Goal: Task Accomplishment & Management: Complete application form

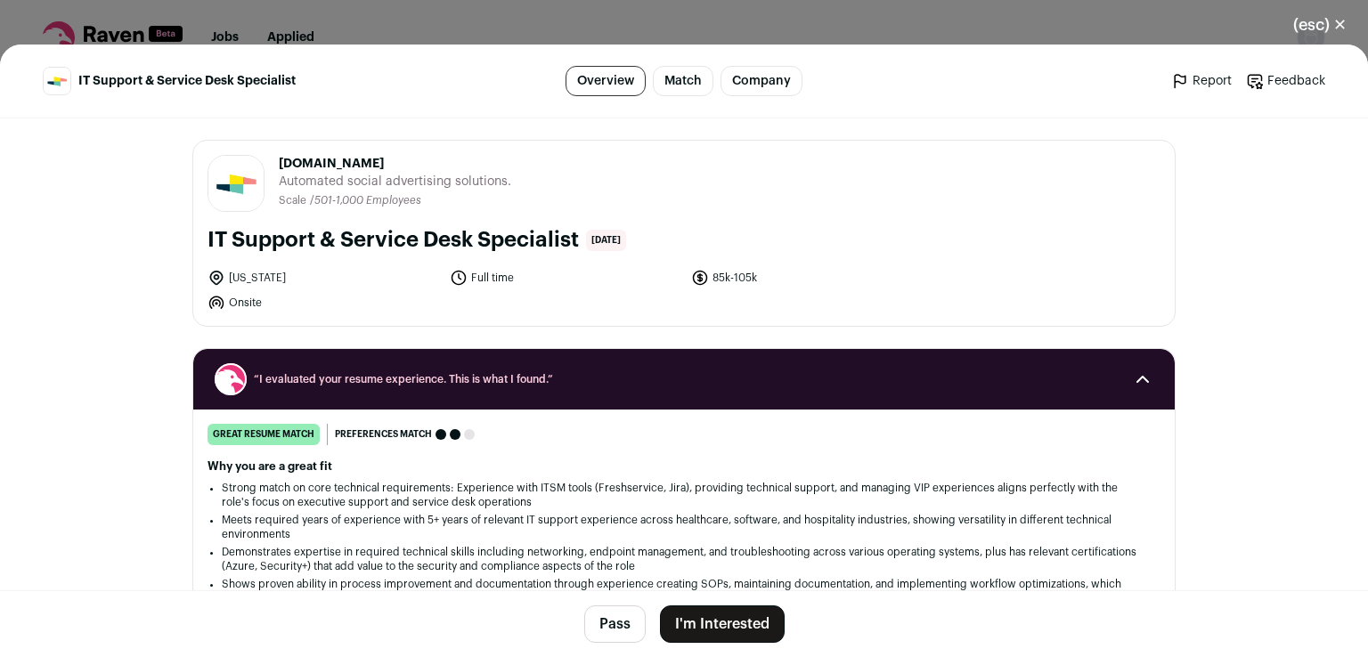
drag, startPoint x: 269, startPoint y: 164, endPoint x: 353, endPoint y: 158, distance: 84.8
click at [353, 158] on header "Smartly.io smartly.io Public / Private Private Valuation $222M Company size 501…" at bounding box center [683, 183] width 953 height 57
copy span "[DOMAIN_NAME]"
click at [367, 188] on span "Automated social advertising solutions." at bounding box center [395, 182] width 232 height 18
drag, startPoint x: 196, startPoint y: 245, endPoint x: 573, endPoint y: 249, distance: 376.7
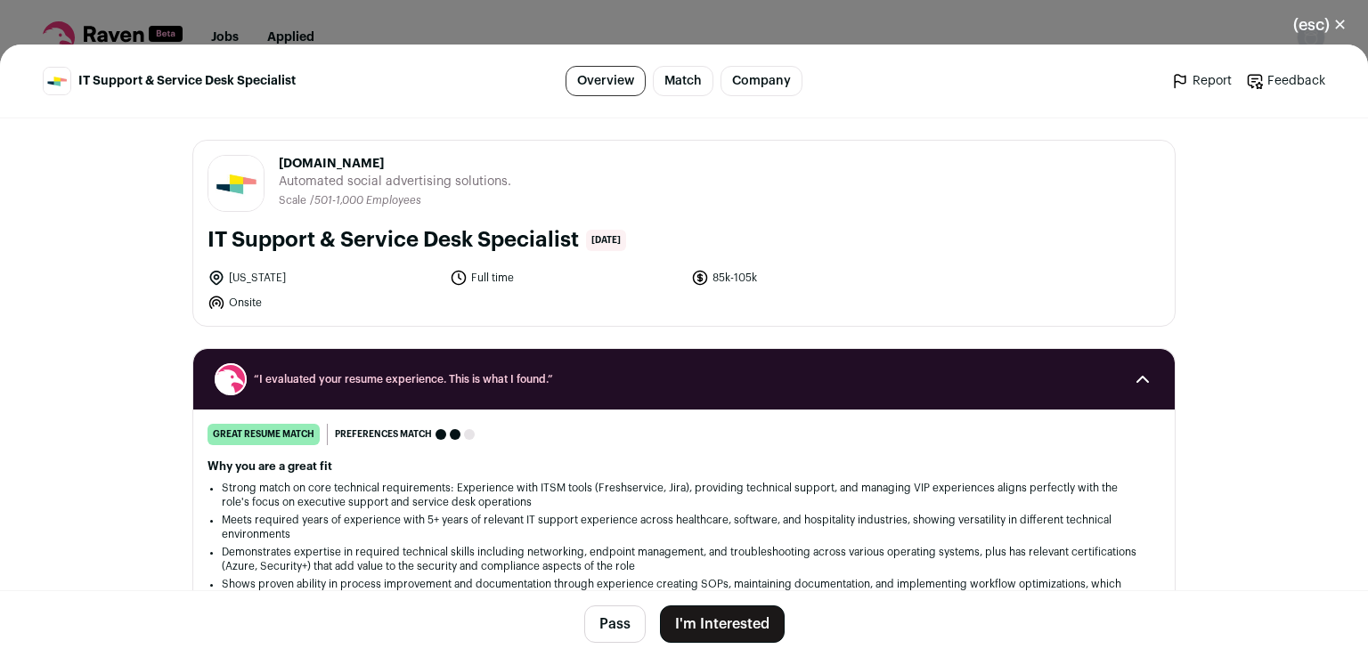
click at [573, 249] on div "Smartly.io smartly.io Public / Private Private Valuation $222M Company size 501…" at bounding box center [683, 233] width 981 height 185
copy h1 "IT Support & Service Desk Specialist"
click at [288, 295] on li "Onsite" at bounding box center [322, 303] width 231 height 18
drag, startPoint x: 256, startPoint y: 283, endPoint x: 280, endPoint y: 282, distance: 23.2
click at [279, 282] on li "[US_STATE]" at bounding box center [322, 278] width 231 height 18
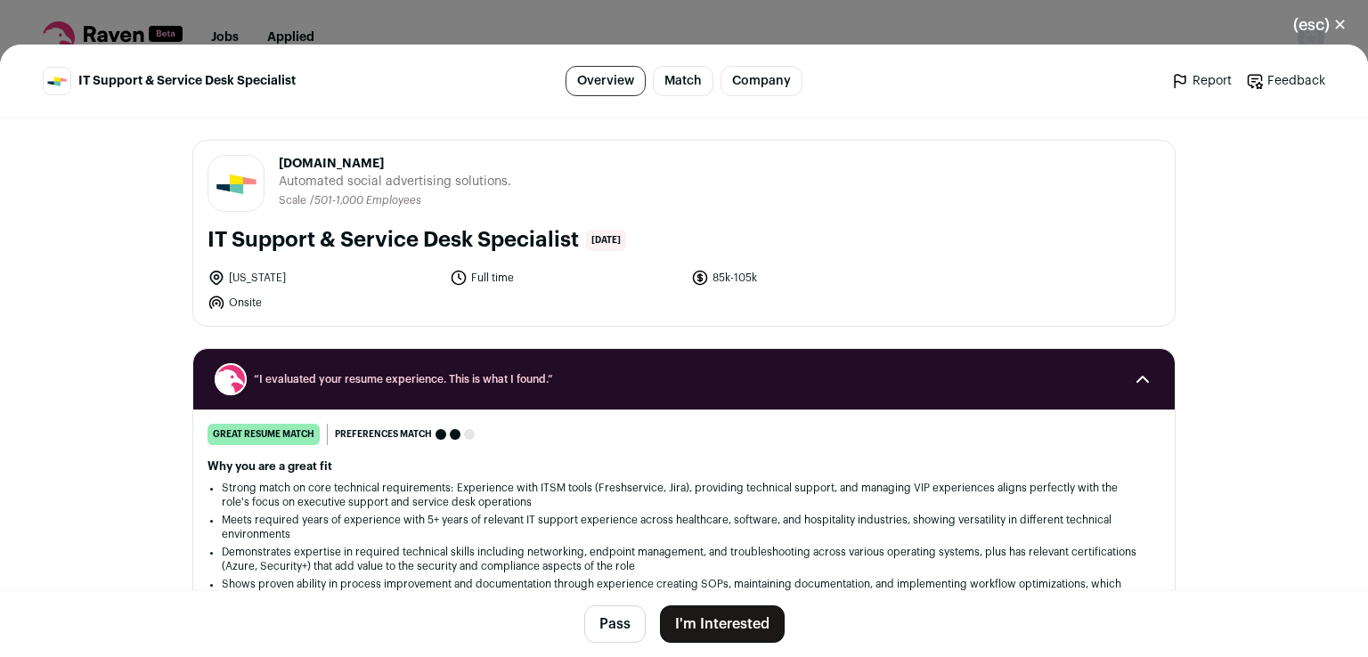
drag, startPoint x: 279, startPoint y: 279, endPoint x: 267, endPoint y: 278, distance: 11.6
click at [267, 278] on li "[US_STATE]" at bounding box center [322, 278] width 231 height 18
copy li "[US_STATE]"
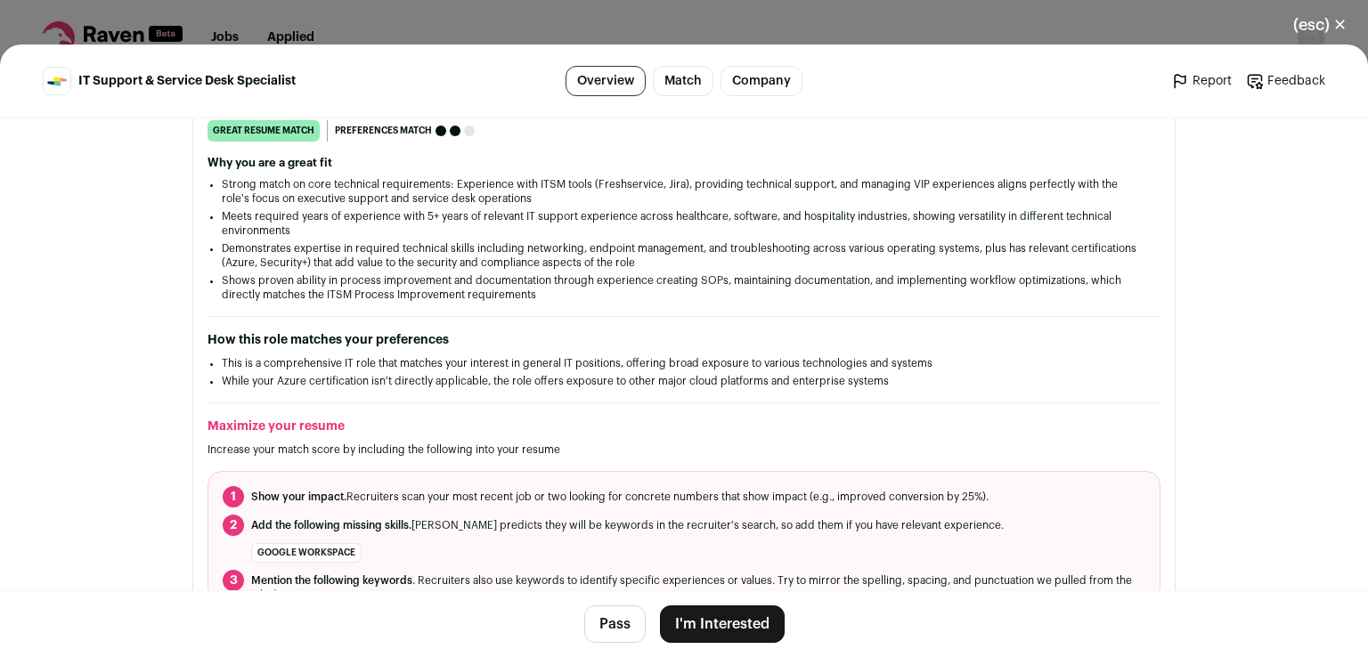
scroll to position [334, 0]
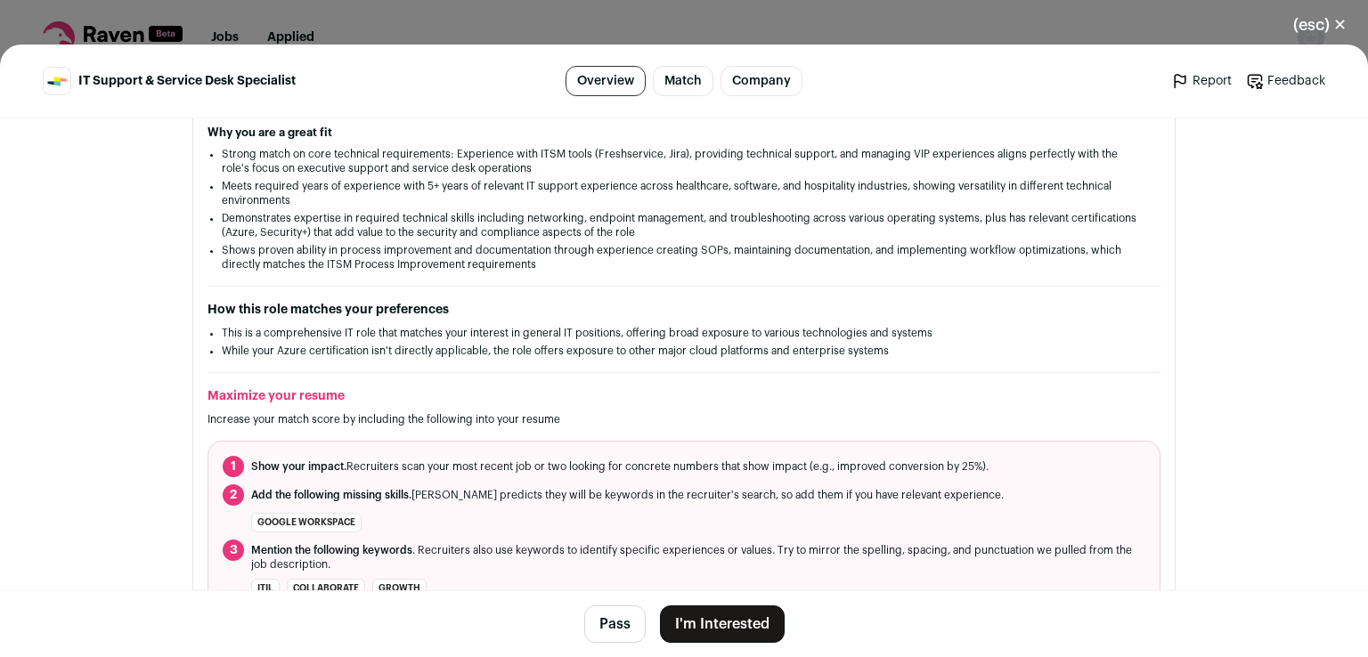
click at [757, 631] on button "I'm Interested" at bounding box center [722, 623] width 125 height 37
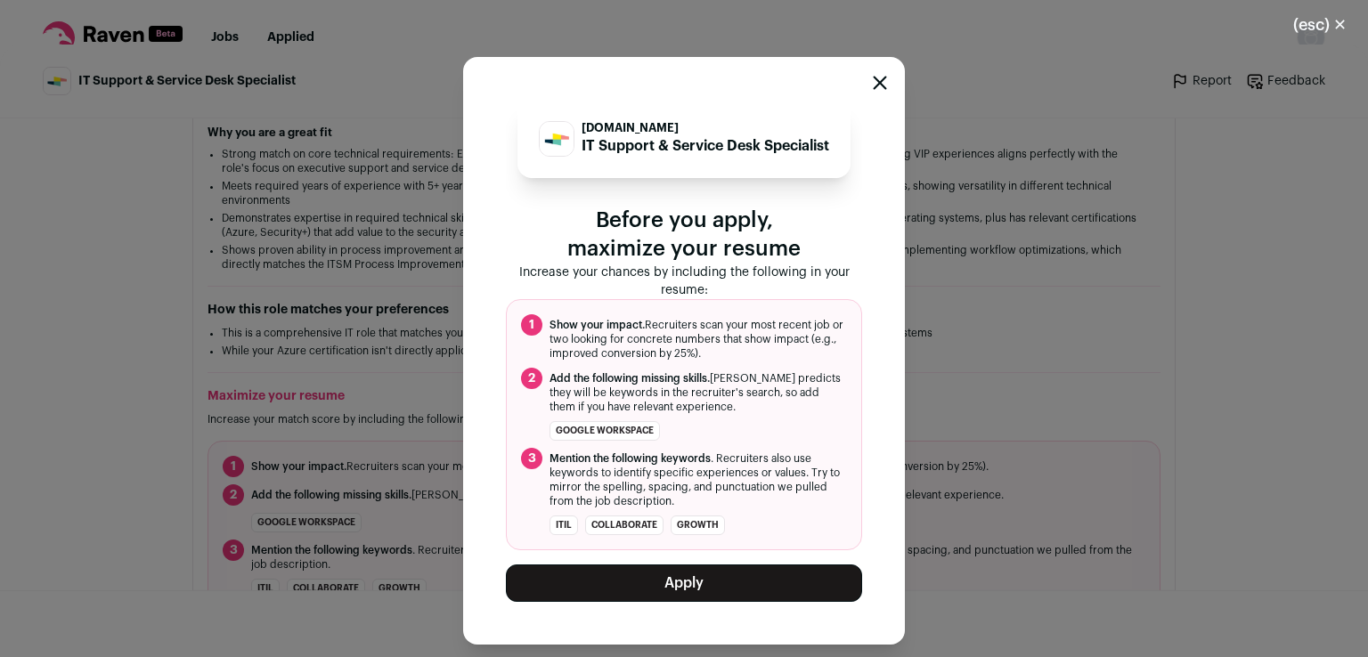
click at [734, 575] on button "Apply" at bounding box center [684, 582] width 356 height 37
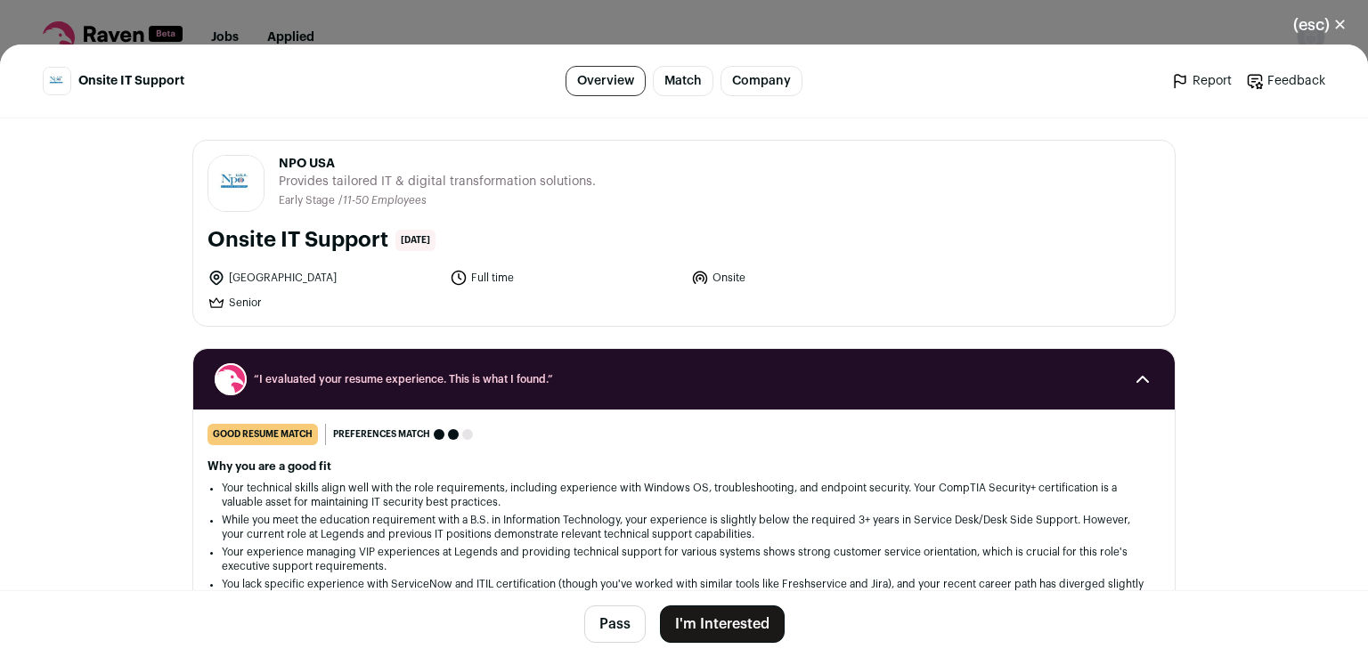
drag, startPoint x: 274, startPoint y: 165, endPoint x: 374, endPoint y: 170, distance: 99.9
click at [373, 171] on span "NPO USA" at bounding box center [437, 164] width 317 height 18
copy span "NPO USA"
drag, startPoint x: 189, startPoint y: 250, endPoint x: 378, endPoint y: 250, distance: 188.8
click at [378, 250] on div "NPO USA npousa.com Public / Private Private Valuation Unknown Company size 11-5…" at bounding box center [683, 233] width 981 height 185
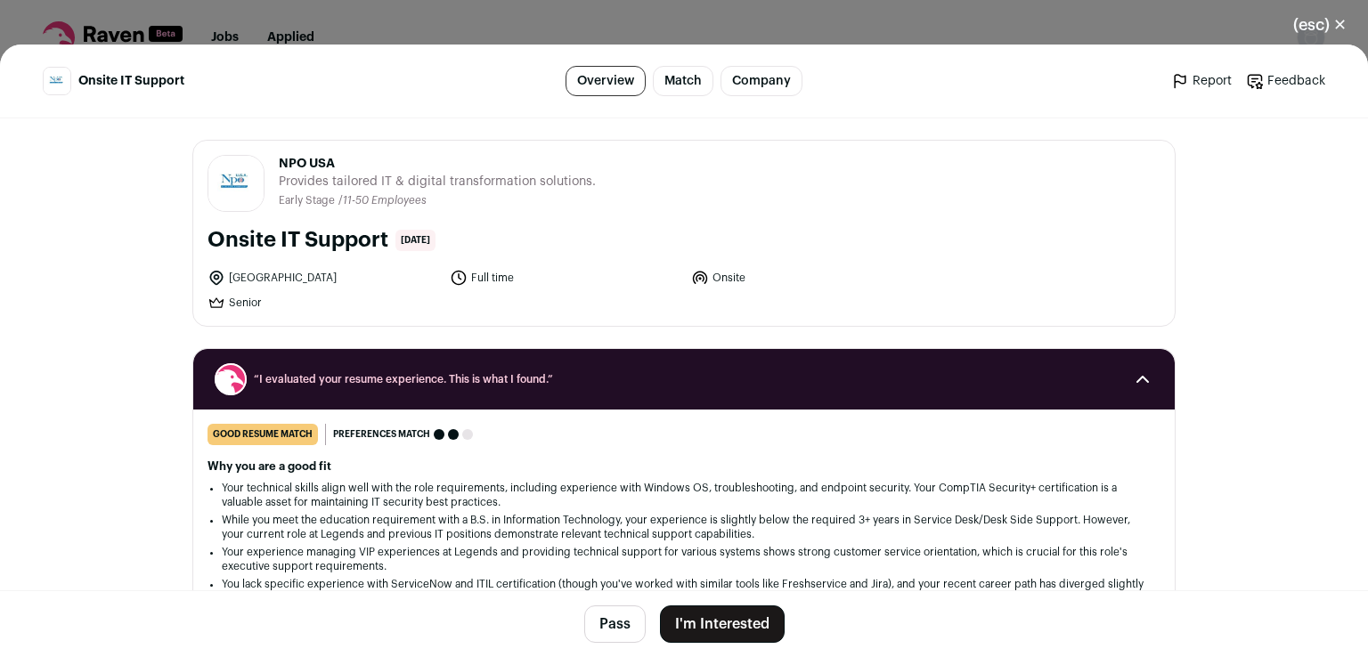
drag, startPoint x: 383, startPoint y: 250, endPoint x: 202, endPoint y: 248, distance: 180.8
click at [207, 248] on div "Onsite IT Support 5 days ago" at bounding box center [683, 240] width 953 height 28
copy h1 "Onsite IT Support"
click at [375, 258] on div "NPO USA npousa.com Public / Private Private Valuation Unknown Company size 11-5…" at bounding box center [683, 233] width 981 height 185
drag, startPoint x: 221, startPoint y: 279, endPoint x: 314, endPoint y: 281, distance: 93.5
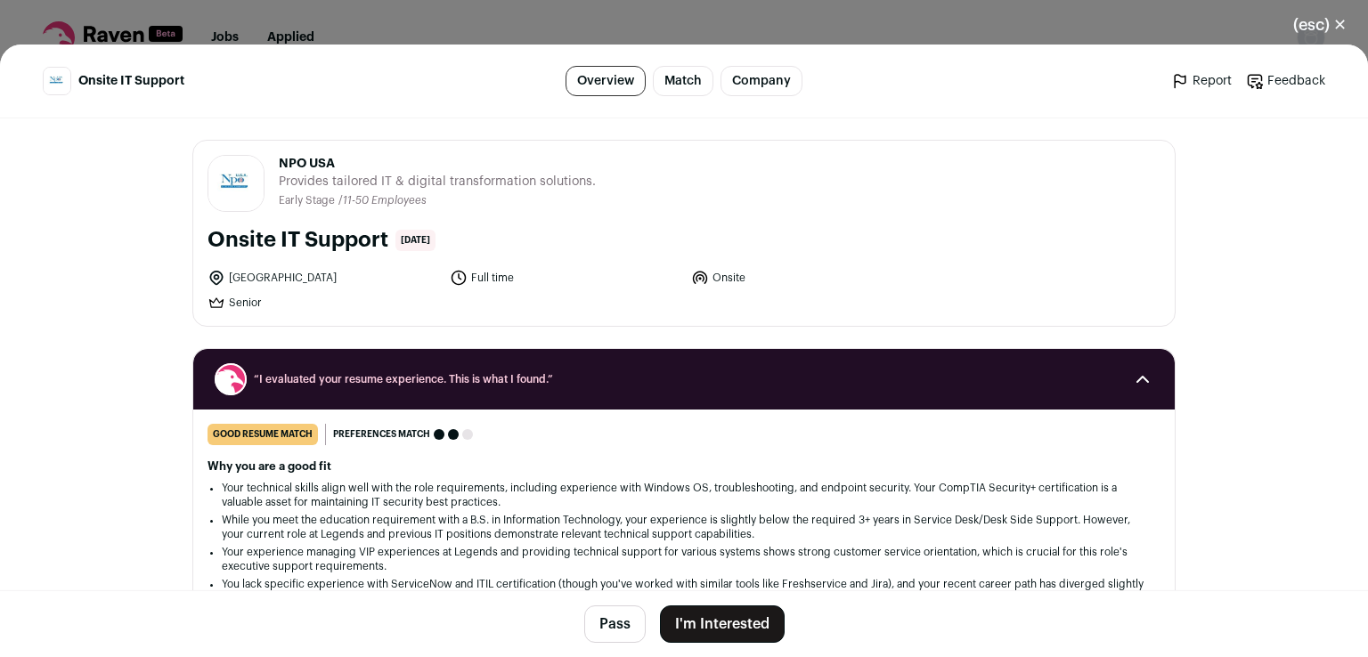
click at [314, 281] on li "[GEOGRAPHIC_DATA]" at bounding box center [322, 278] width 231 height 18
drag, startPoint x: 314, startPoint y: 281, endPoint x: 300, endPoint y: 282, distance: 14.3
click at [313, 281] on li "[GEOGRAPHIC_DATA]" at bounding box center [322, 278] width 231 height 18
drag, startPoint x: 300, startPoint y: 282, endPoint x: 278, endPoint y: 280, distance: 22.4
click at [278, 280] on li "[GEOGRAPHIC_DATA]" at bounding box center [322, 278] width 231 height 18
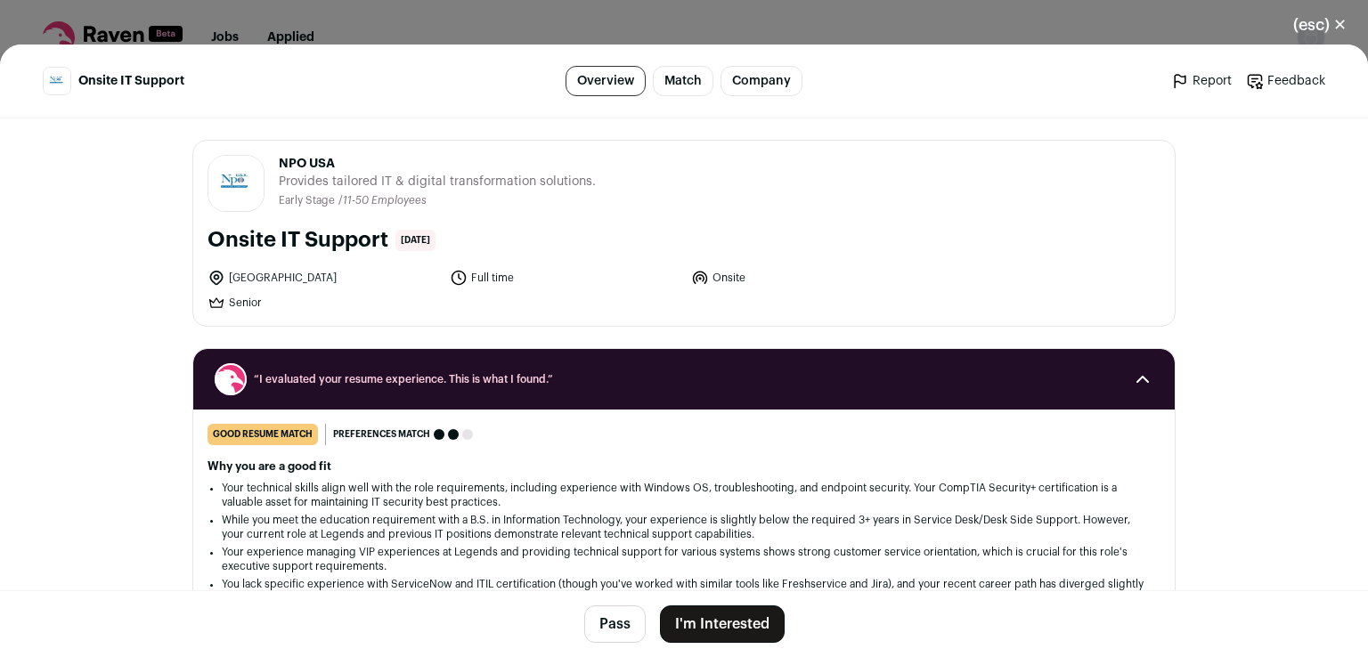
click at [278, 280] on li "[GEOGRAPHIC_DATA]" at bounding box center [322, 278] width 231 height 18
click at [276, 280] on li "[GEOGRAPHIC_DATA]" at bounding box center [322, 278] width 231 height 18
click at [271, 278] on li "[GEOGRAPHIC_DATA]" at bounding box center [322, 278] width 231 height 18
click at [720, 620] on button "I'm Interested" at bounding box center [722, 623] width 125 height 37
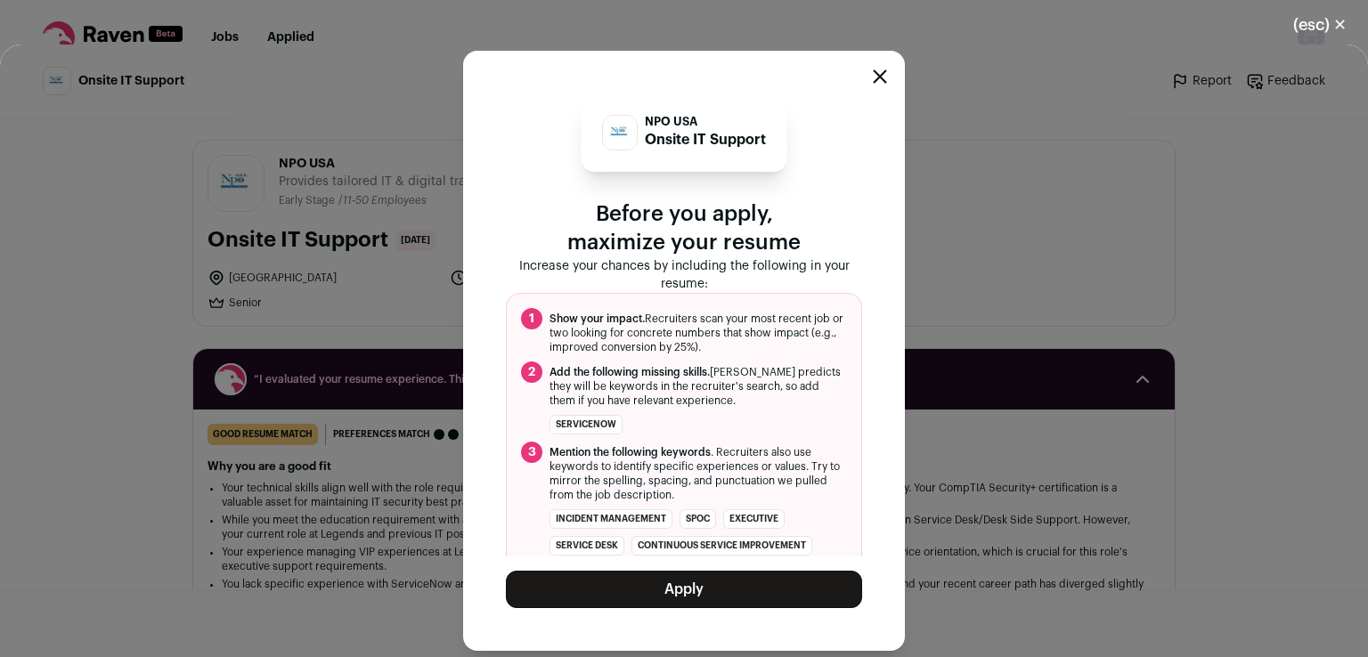
click at [711, 570] on div "NPO USA Onsite IT Support Before you apply, maximize your resume Increase your …" at bounding box center [684, 350] width 356 height 515
click at [710, 578] on button "Apply" at bounding box center [684, 589] width 356 height 37
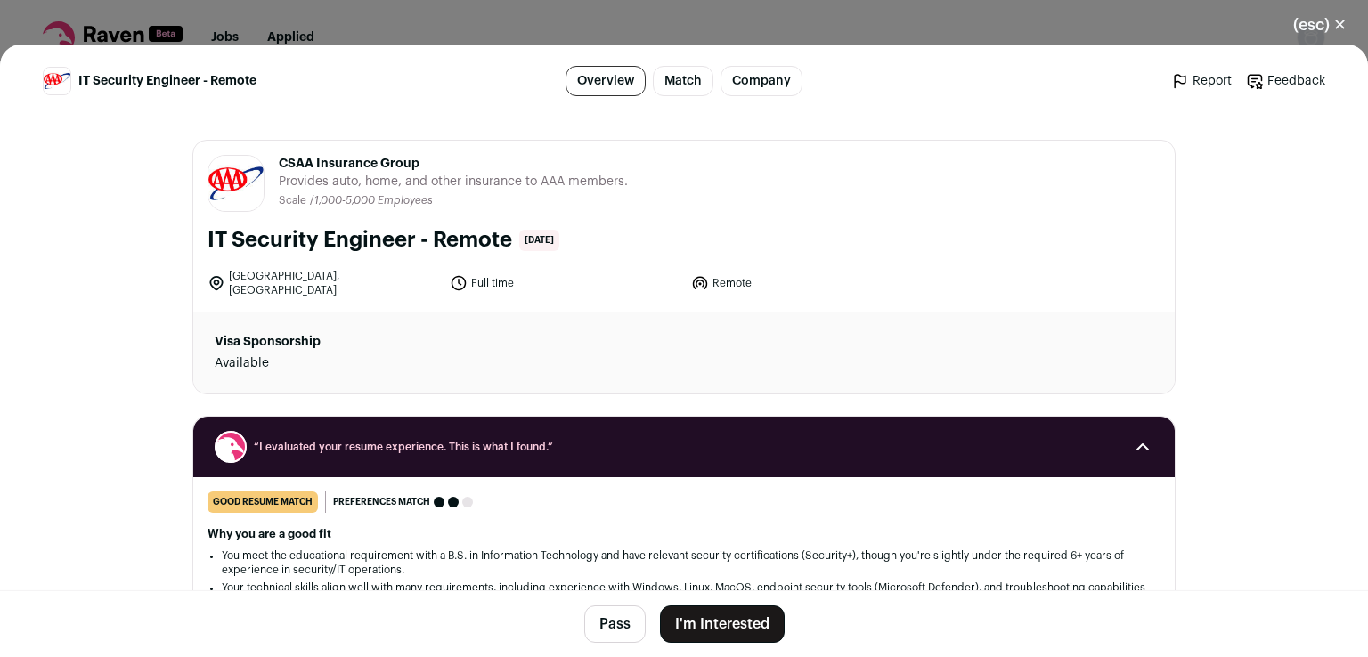
click at [705, 619] on button "I'm Interested" at bounding box center [722, 623] width 125 height 37
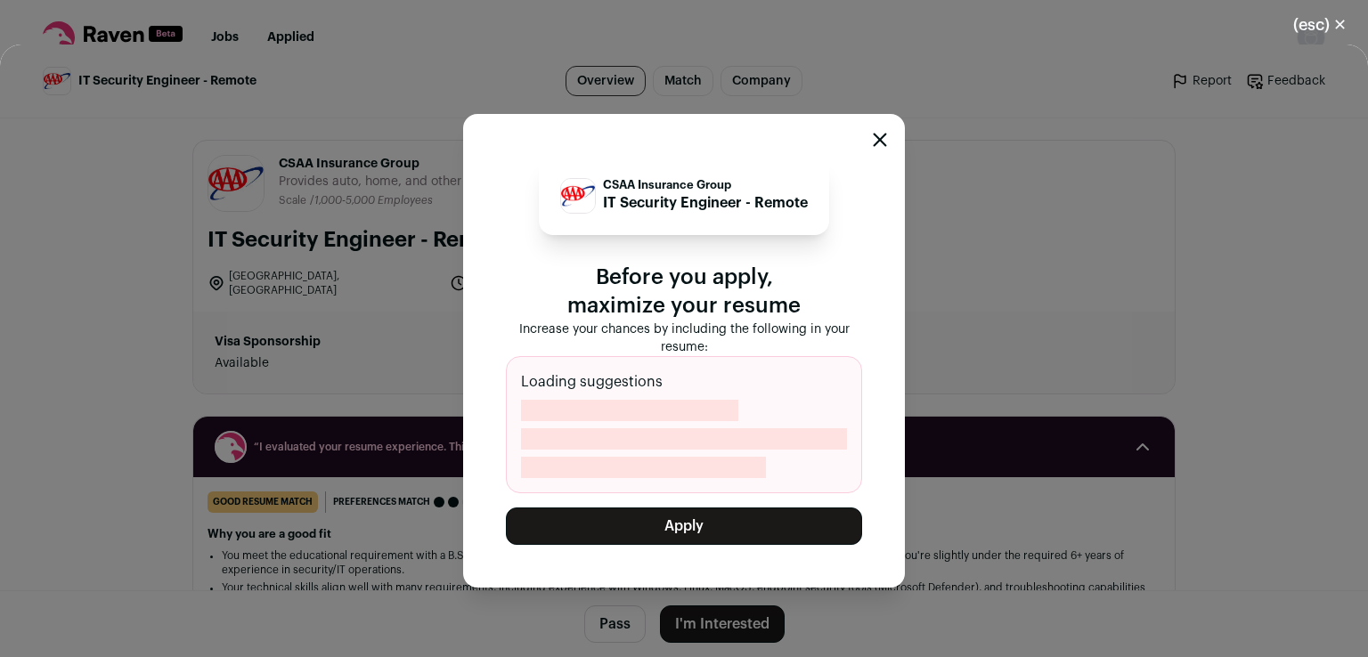
click at [883, 134] on div "Close modal via background" at bounding box center [880, 142] width 14 height 21
click at [881, 139] on icon "Close modal" at bounding box center [880, 140] width 14 height 14
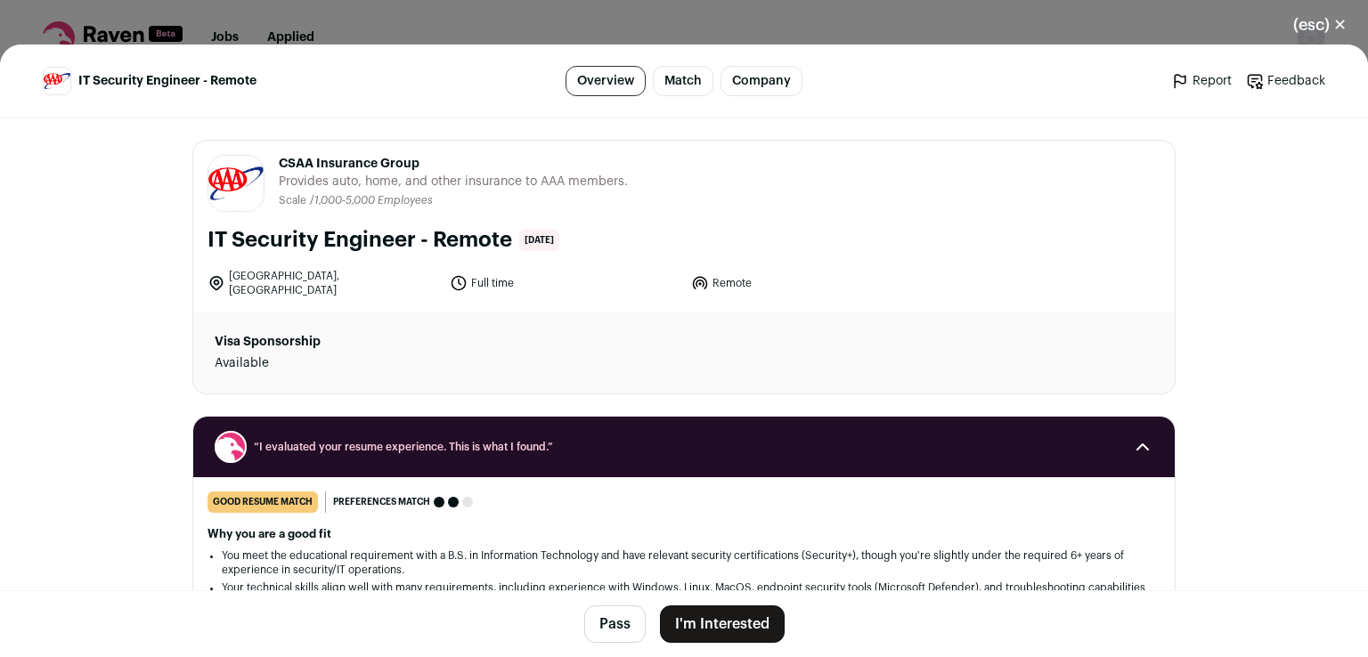
click at [1320, 15] on button "(esc) ✕" at bounding box center [1319, 24] width 96 height 39
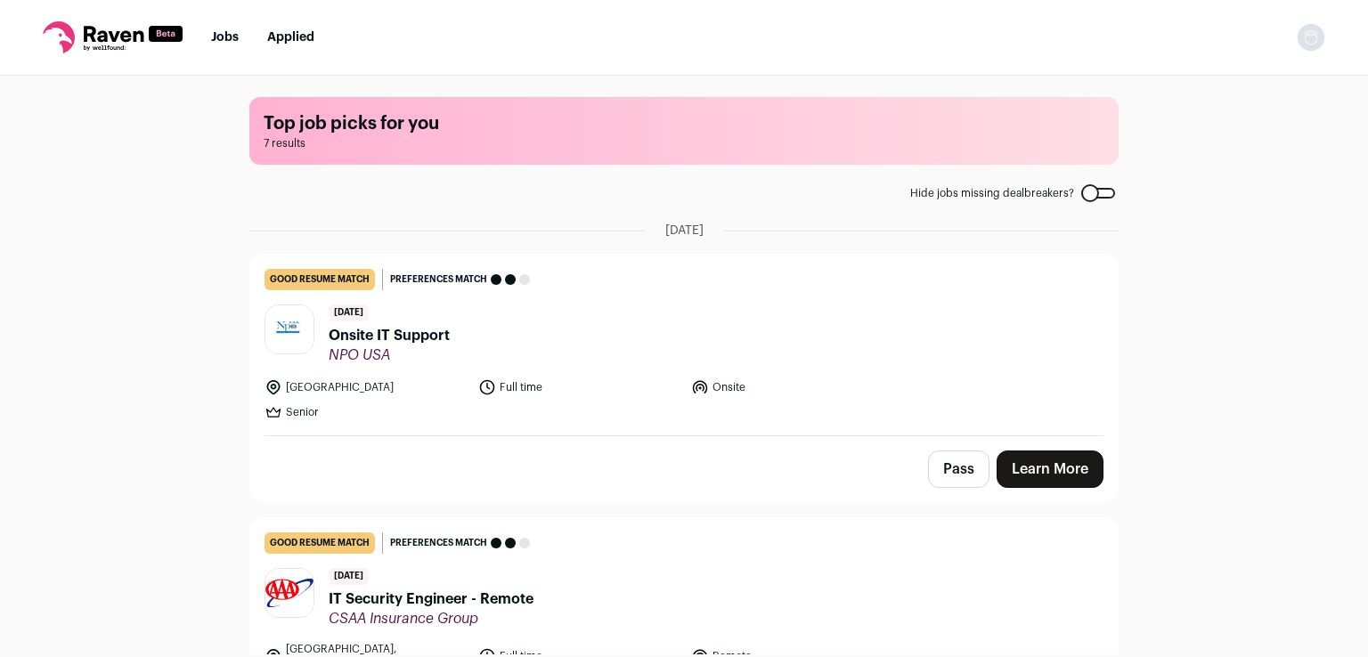
click at [1315, 40] on img "Open dropdown" at bounding box center [1310, 37] width 28 height 28
click at [1222, 76] on link "Settings" at bounding box center [1225, 82] width 197 height 43
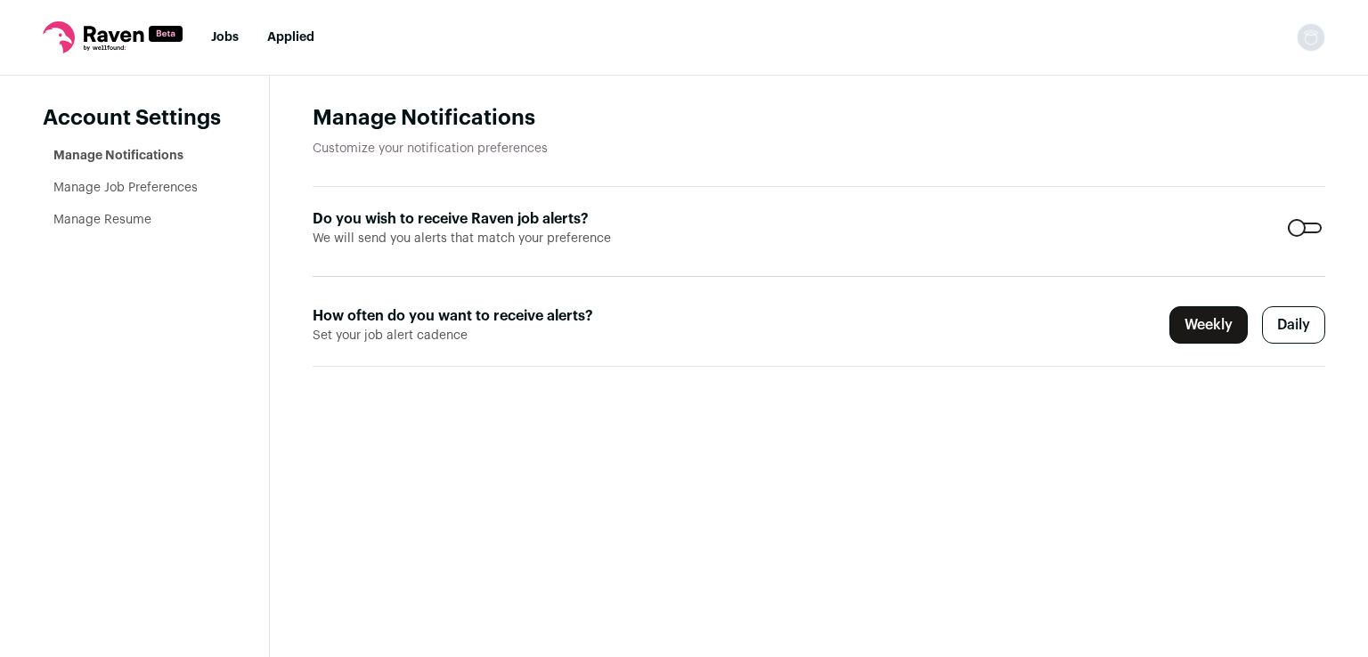
click at [120, 218] on link "Manage Resume" at bounding box center [102, 220] width 98 height 12
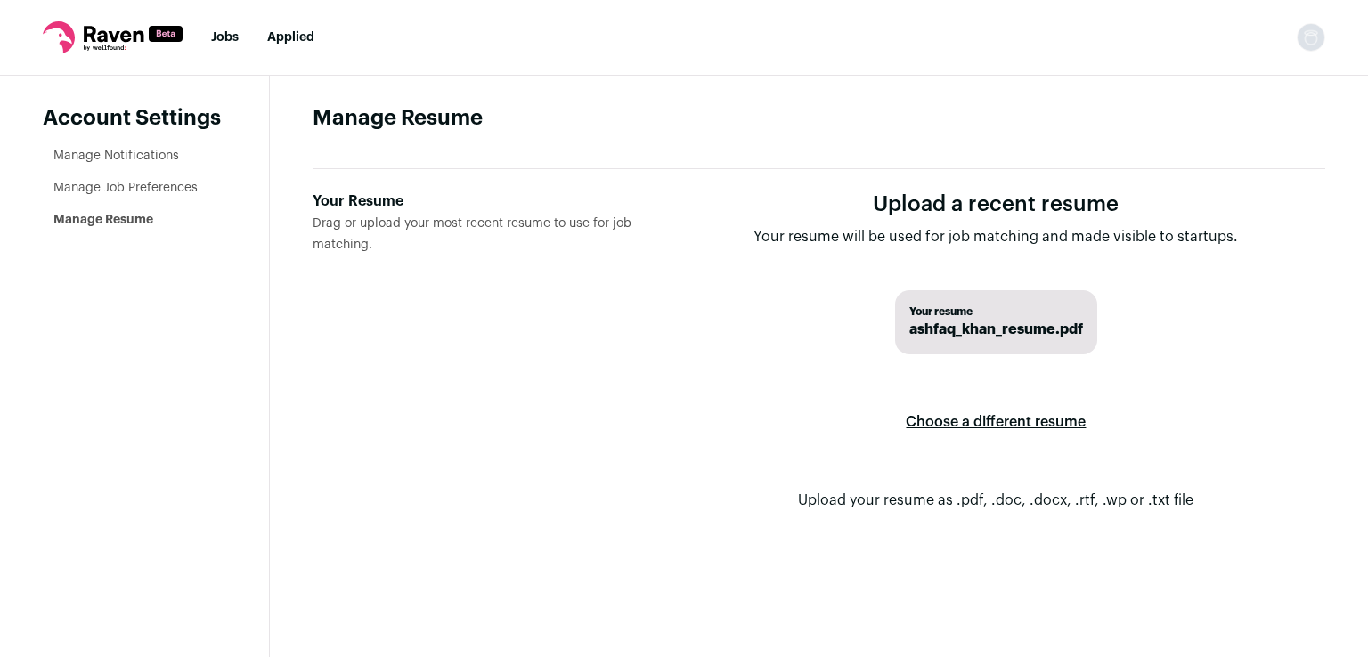
click at [1003, 418] on label "Choose a different resume" at bounding box center [996, 422] width 180 height 50
click at [0, 0] on input "Your Resume Drag or upload your most recent resume to use for job matching." at bounding box center [0, 0] width 0 height 0
click at [225, 41] on link "Jobs" at bounding box center [225, 37] width 28 height 12
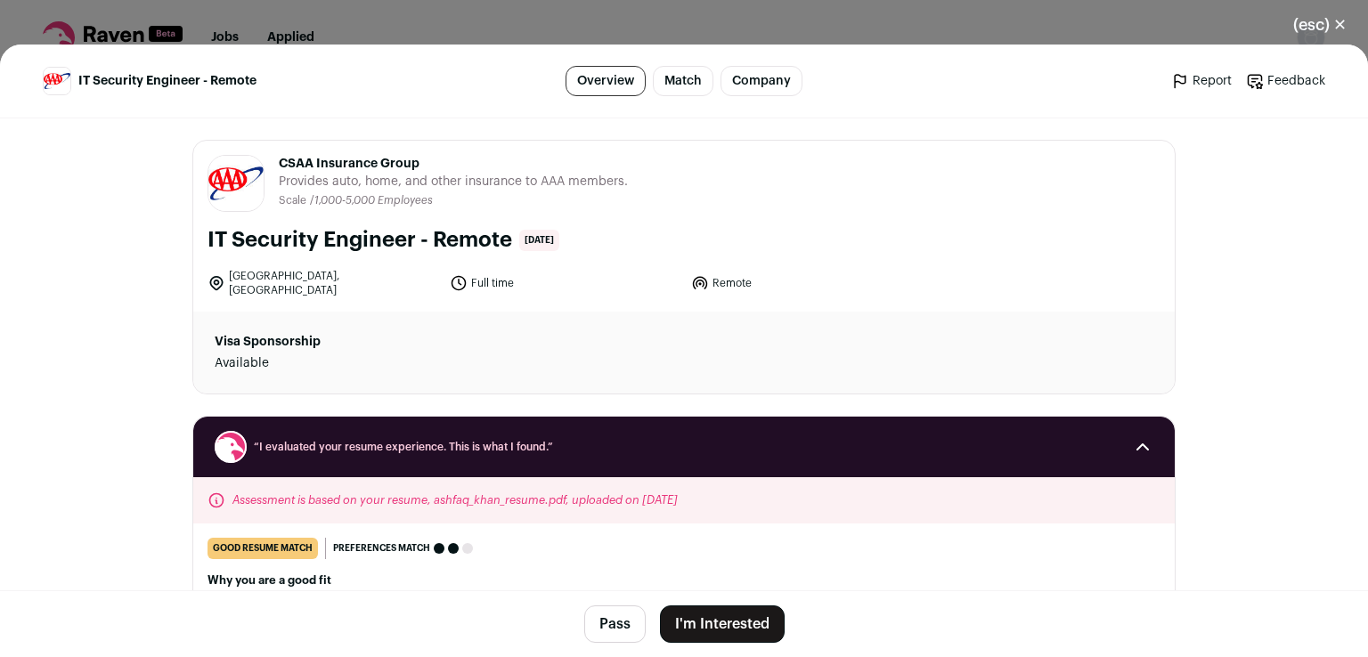
drag, startPoint x: 423, startPoint y: 166, endPoint x: 273, endPoint y: 169, distance: 149.6
click at [279, 169] on span "CSAA Insurance Group" at bounding box center [453, 164] width 349 height 18
copy span "CSAA Insurance Group"
click at [467, 229] on h1 "IT Security Engineer - Remote" at bounding box center [359, 240] width 305 height 28
drag, startPoint x: 202, startPoint y: 235, endPoint x: 502, endPoint y: 242, distance: 300.1
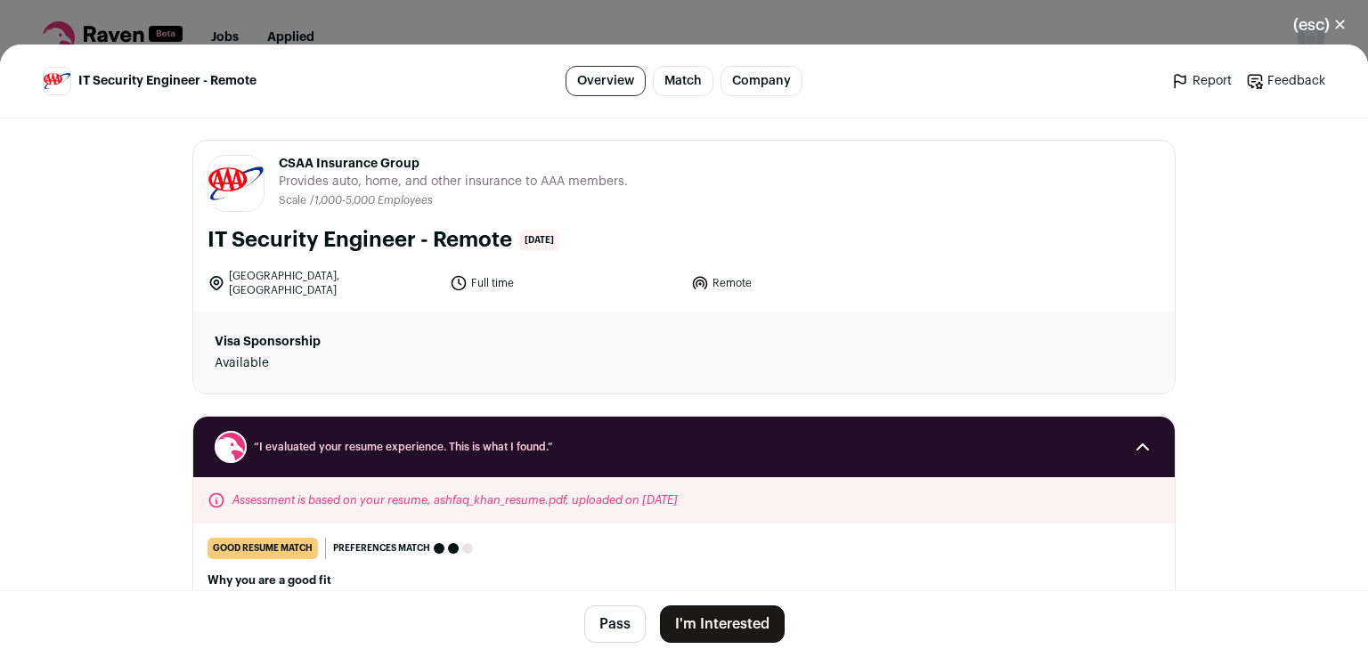
click at [502, 242] on h1 "IT Security Engineer - Remote" at bounding box center [359, 240] width 305 height 28
copy h1 "IT Security Engineer - Remote"
click at [694, 625] on button "I'm Interested" at bounding box center [722, 623] width 125 height 37
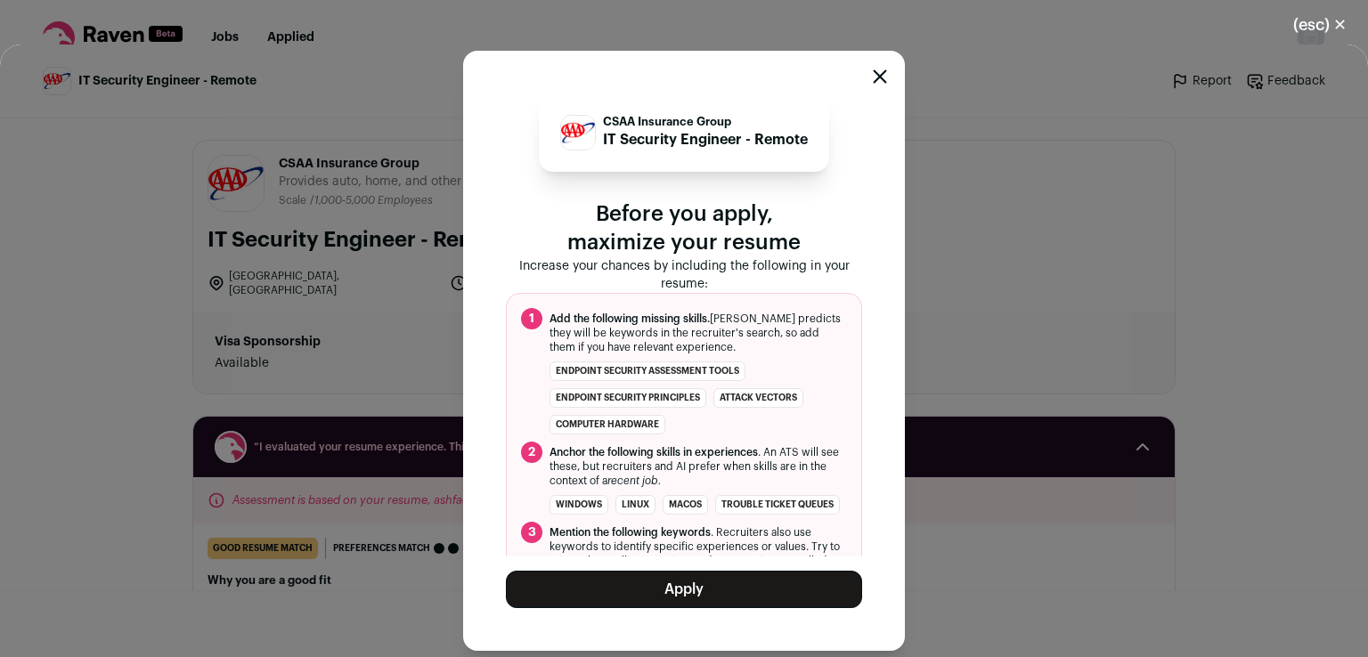
click at [688, 584] on button "Apply" at bounding box center [684, 589] width 356 height 37
